Goal: Navigation & Orientation: Find specific page/section

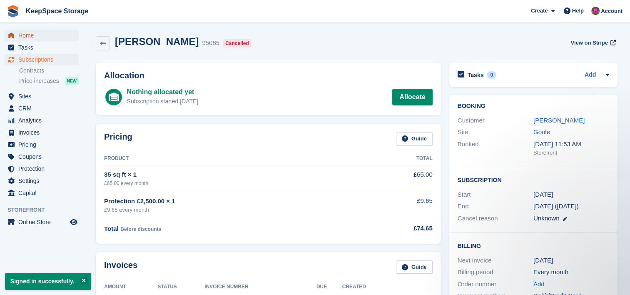
click at [27, 37] on span "Home" at bounding box center [43, 36] width 50 height 12
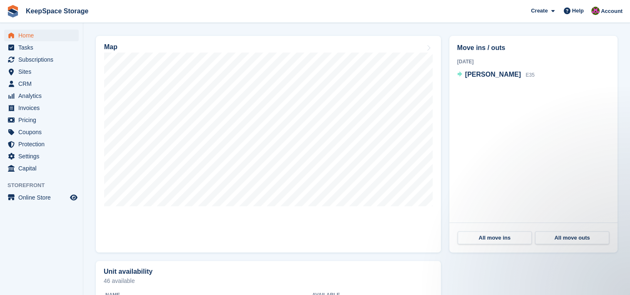
scroll to position [232, 0]
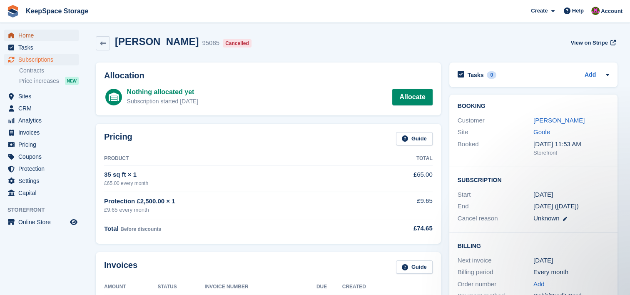
click at [29, 34] on span "Home" at bounding box center [43, 36] width 50 height 12
